Goal: Use online tool/utility

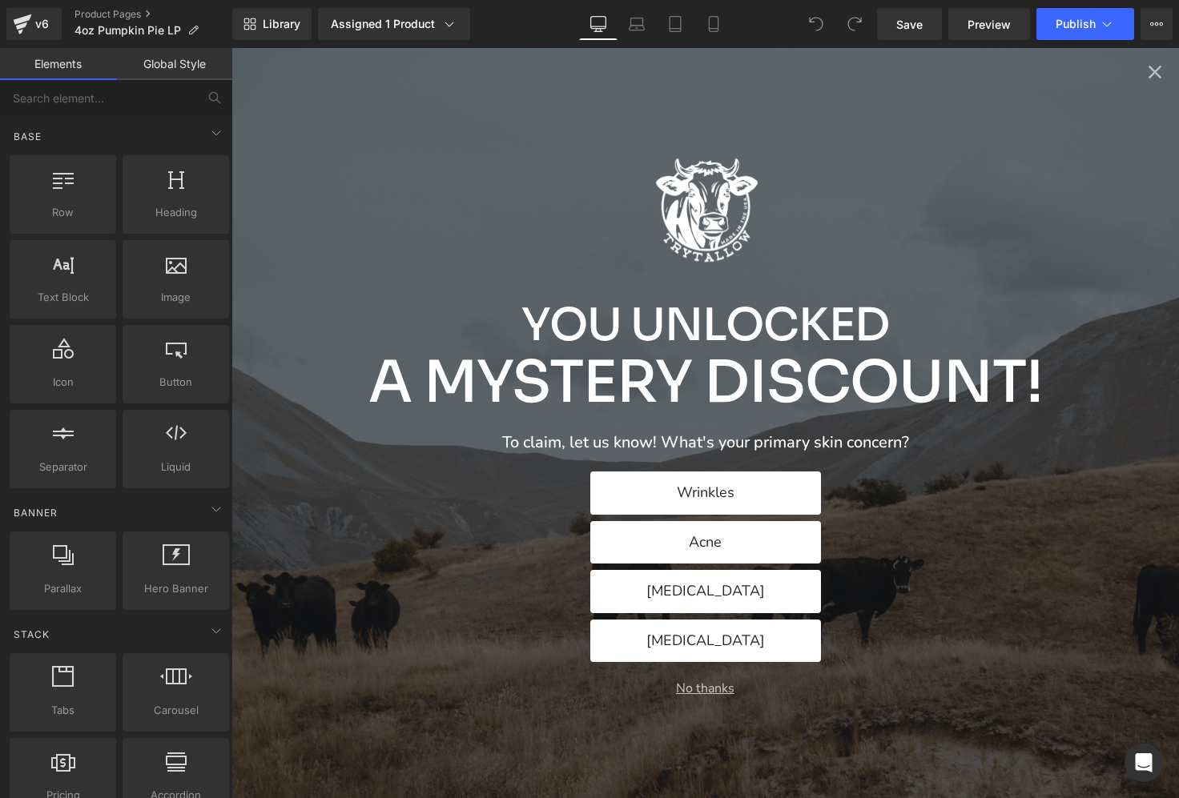
scroll to position [187, 0]
click at [1155, 73] on icon "Close popup" at bounding box center [1154, 72] width 13 height 13
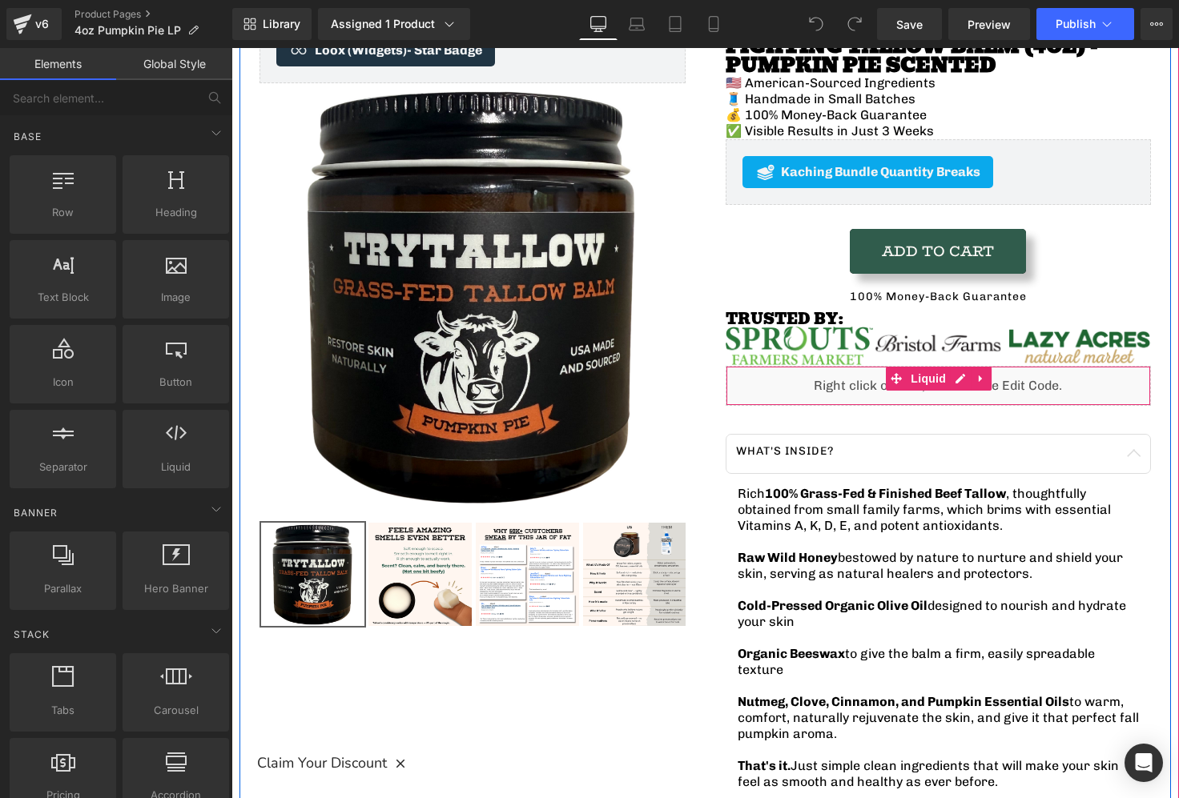
click at [954, 386] on div "Liquid" at bounding box center [938, 386] width 426 height 40
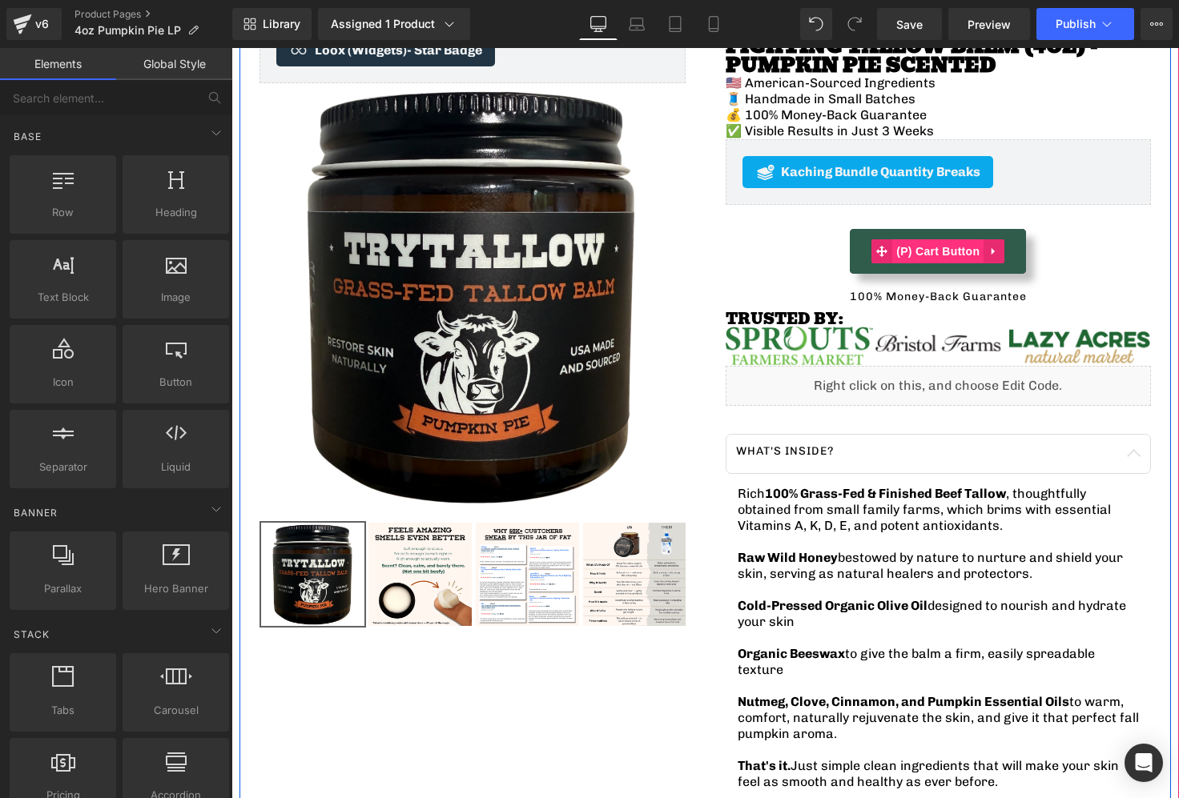
scroll to position [136, 0]
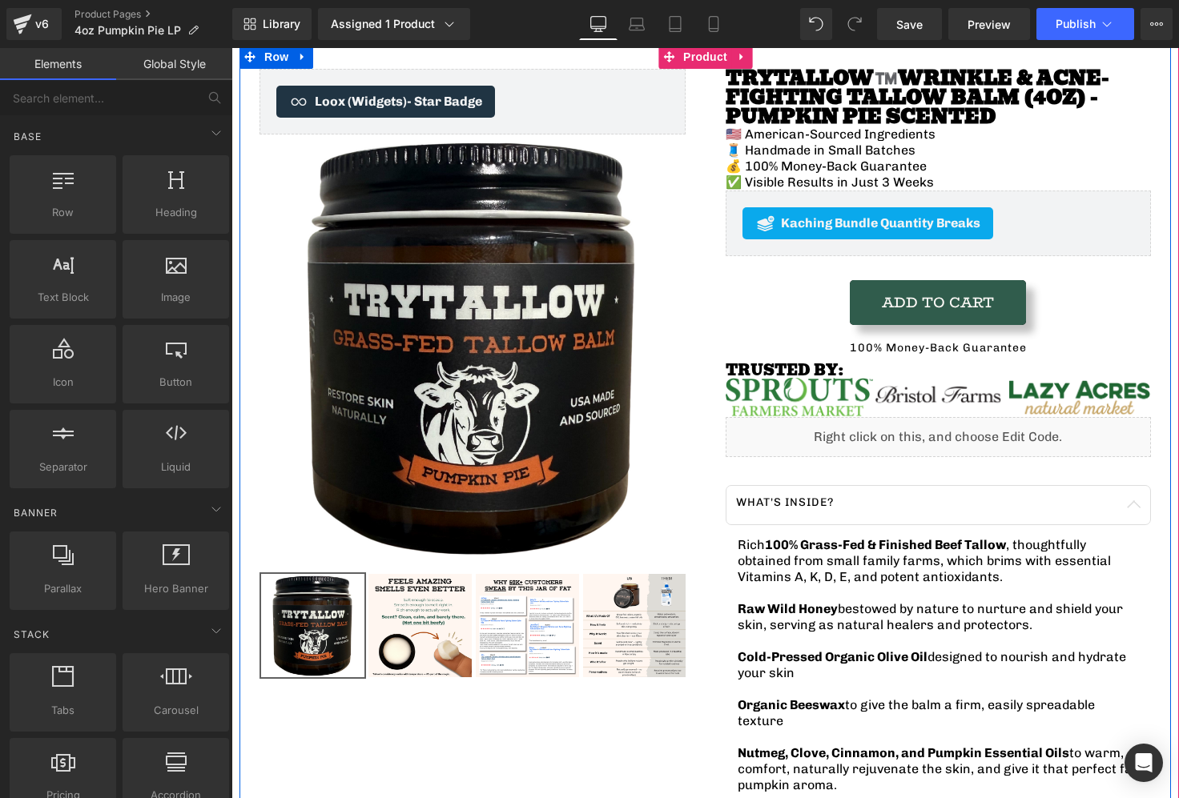
click at [958, 430] on div "Liquid" at bounding box center [938, 437] width 426 height 40
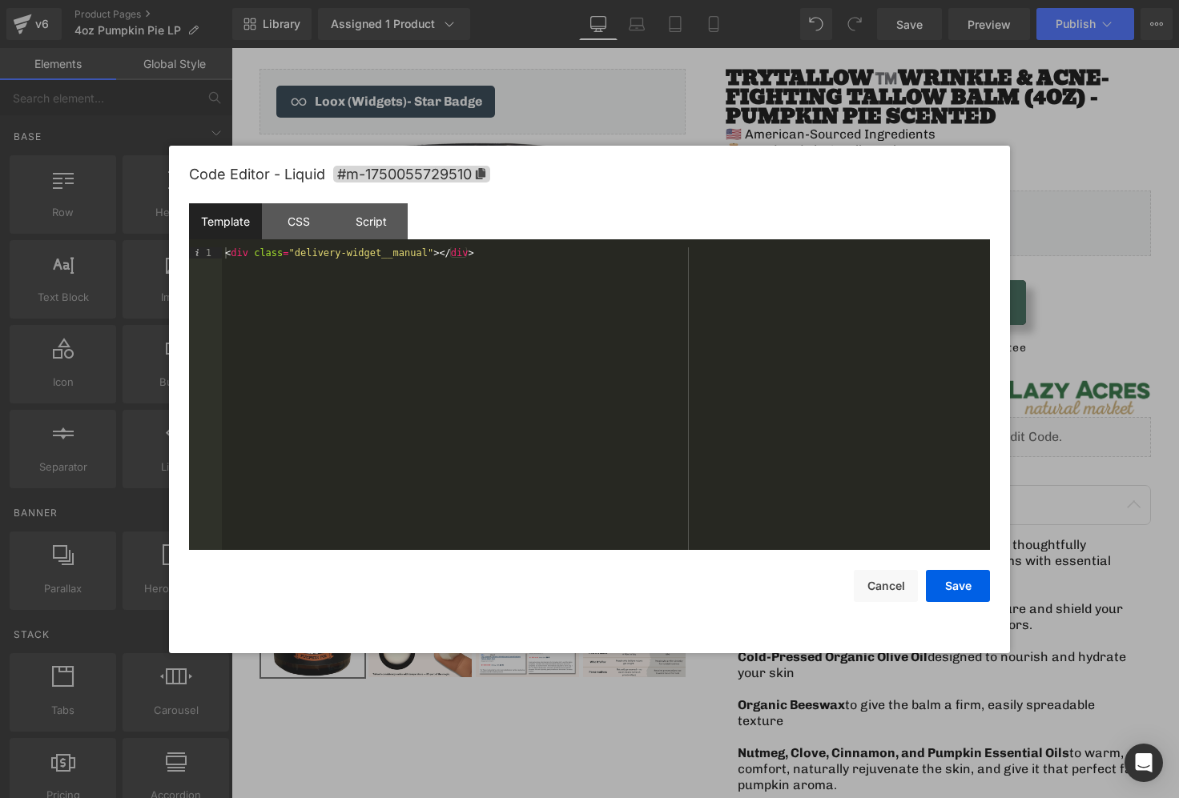
click at [468, 273] on div "< div class = "delivery-widget__manual" > </ div >" at bounding box center [606, 409] width 768 height 325
click at [878, 584] on button "Cancel" at bounding box center [886, 586] width 64 height 32
